Goal: Task Accomplishment & Management: Complete application form

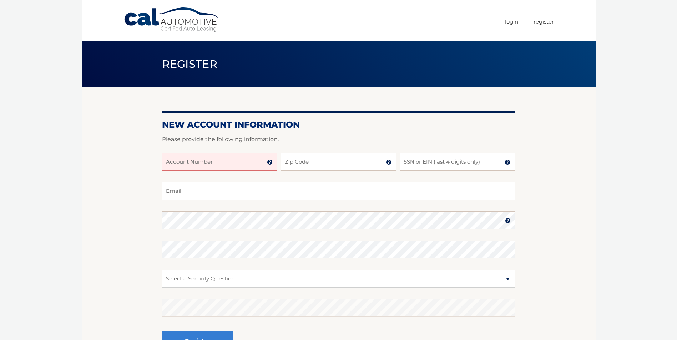
click at [233, 163] on input "Account Number" at bounding box center [219, 162] width 115 height 18
type input "44456019540"
click at [320, 159] on input "Zip Code" at bounding box center [338, 162] width 115 height 18
type input "34689"
click at [417, 162] on input "SSN or EIN (last 4 digits only)" at bounding box center [457, 162] width 115 height 18
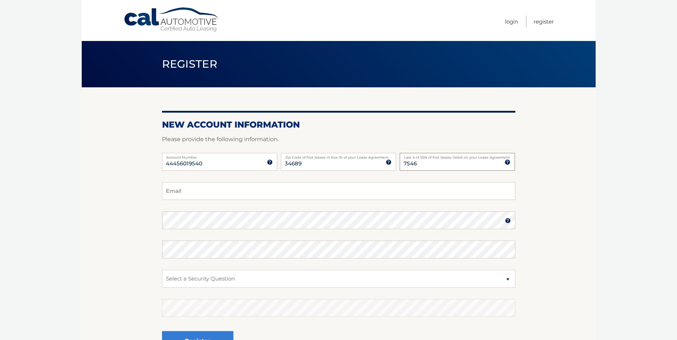
type input "7546"
click at [205, 190] on input "Email" at bounding box center [338, 191] width 353 height 18
type input "coachgreg81@gmail.com"
click at [185, 277] on select "Select a Security Question What was the name of your elementary school? What is…" at bounding box center [338, 279] width 353 height 18
select select "2"
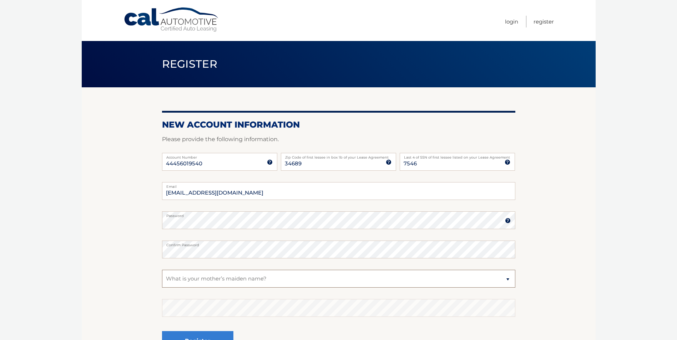
click at [162, 270] on select "Select a Security Question What was the name of your elementary school? What is…" at bounding box center [338, 279] width 353 height 18
click at [202, 278] on select "Select a Security Question What was the name of your elementary school? What is…" at bounding box center [338, 279] width 353 height 18
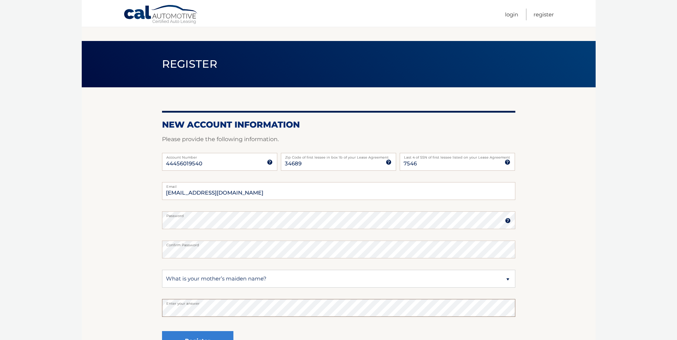
scroll to position [71, 0]
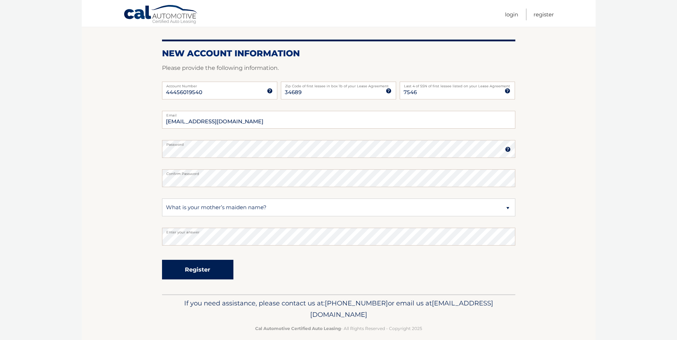
click at [210, 268] on button "Register" at bounding box center [197, 270] width 71 height 20
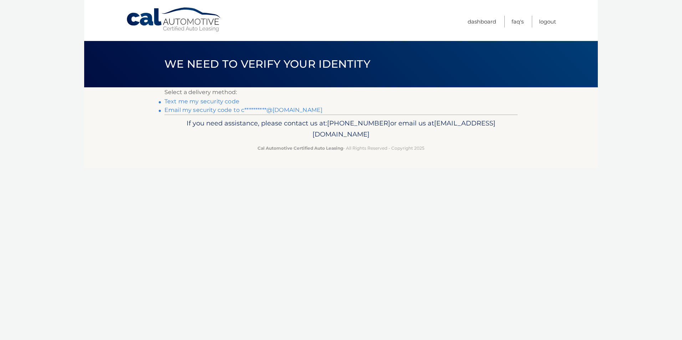
click at [207, 101] on link "Text me my security code" at bounding box center [201, 101] width 75 height 7
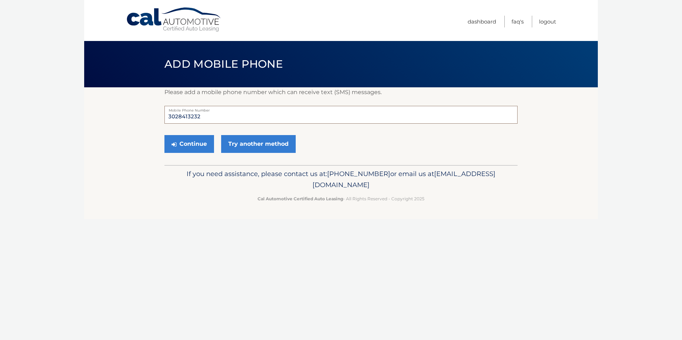
drag, startPoint x: 200, startPoint y: 117, endPoint x: 167, endPoint y: 117, distance: 33.5
click at [167, 117] on input "3028413232" at bounding box center [340, 115] width 353 height 18
type input "7274828204"
click at [193, 144] on button "Continue" at bounding box center [189, 144] width 50 height 18
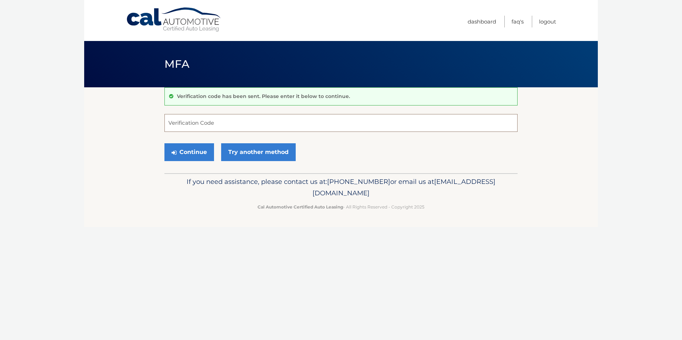
click at [202, 126] on input "Verification Code" at bounding box center [340, 123] width 353 height 18
type input "744353"
click at [190, 152] on button "Continue" at bounding box center [189, 152] width 50 height 18
